Goal: Task Accomplishment & Management: Manage account settings

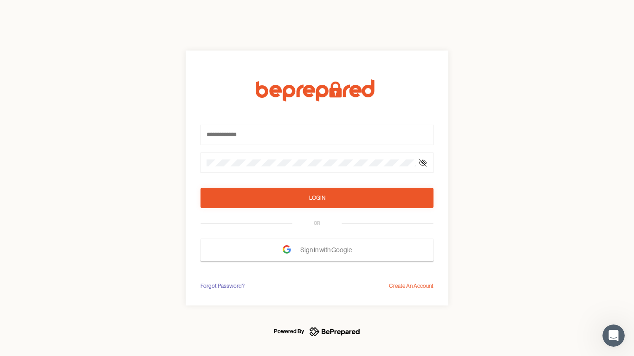
click at [317, 178] on form "Login OR Sign In with Google" at bounding box center [316, 170] width 233 height 182
click at [423, 163] on icon at bounding box center [422, 162] width 7 height 7
click at [317, 198] on div "Login" at bounding box center [317, 198] width 16 height 9
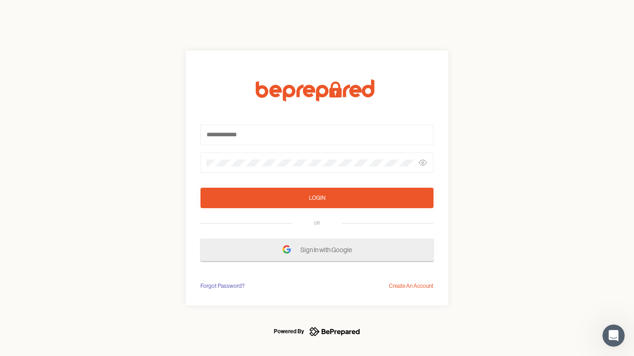
click at [317, 250] on span "Sign In with Google" at bounding box center [328, 250] width 56 height 17
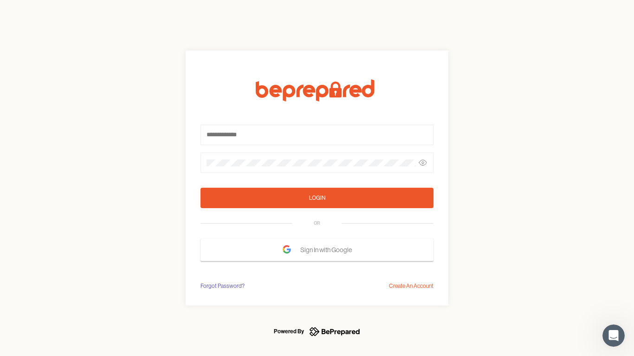
click at [222, 286] on div "Forgot Password?" at bounding box center [222, 286] width 44 height 9
click at [411, 286] on div "Login OR Sign In with Google Forgot Password? Create An Account" at bounding box center [317, 178] width 634 height 356
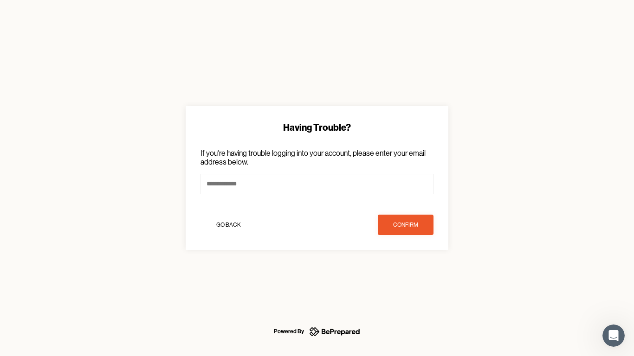
click at [614, 336] on icon "Open Intercom Messenger" at bounding box center [613, 336] width 15 height 15
